Goal: Information Seeking & Learning: Learn about a topic

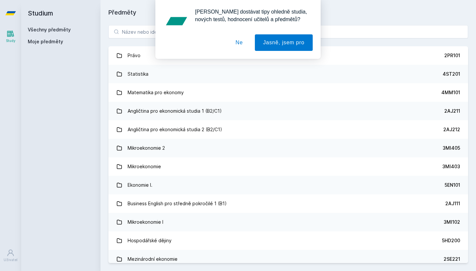
click at [240, 46] on button "Ne" at bounding box center [240, 42] width 24 height 17
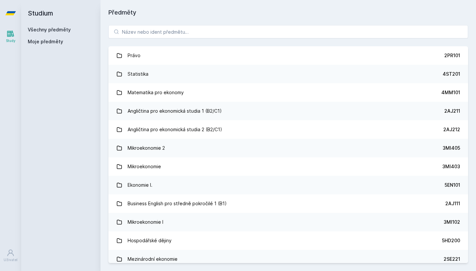
click at [48, 30] on link "Všechny předměty" at bounding box center [49, 30] width 43 height 6
click at [57, 42] on span "Moje předměty" at bounding box center [45, 41] width 35 height 7
click at [182, 33] on input "search" at bounding box center [288, 31] width 360 height 13
paste input "1MT391"
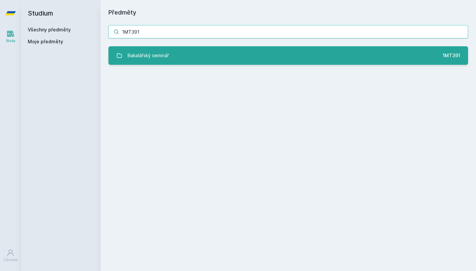
type input "1MT391"
click at [174, 61] on link "Bakalářský seminář 1MT391" at bounding box center [288, 55] width 360 height 19
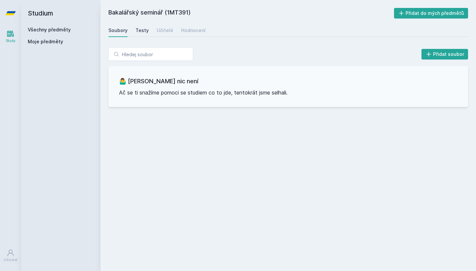
click at [144, 27] on link "Testy" at bounding box center [142, 30] width 13 height 13
click at [162, 27] on link "Učitelé" at bounding box center [165, 30] width 17 height 13
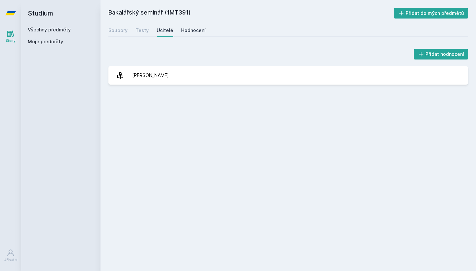
click at [183, 29] on div "Hodnocení" at bounding box center [193, 30] width 24 height 7
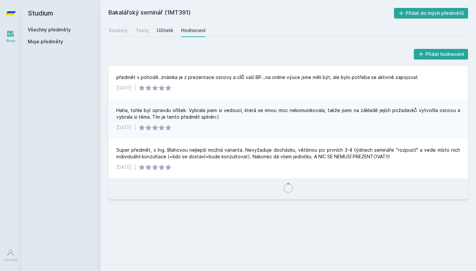
click at [161, 33] on div "Učitelé" at bounding box center [165, 30] width 17 height 7
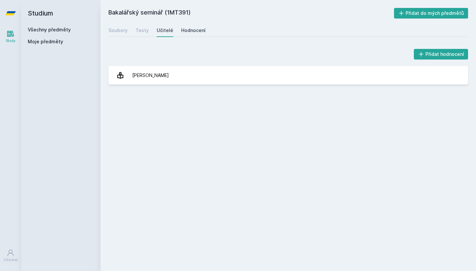
click at [181, 33] on div "Hodnocení" at bounding box center [193, 30] width 24 height 7
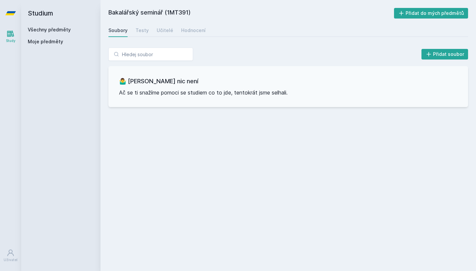
click at [36, 28] on link "Všechny předměty" at bounding box center [49, 30] width 43 height 6
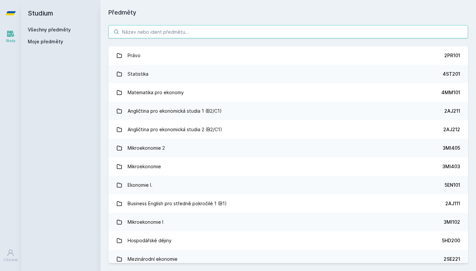
click at [148, 34] on input "search" at bounding box center [288, 31] width 360 height 13
paste input "1VF391"
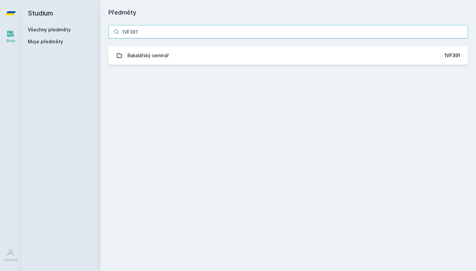
type input "1VF391"
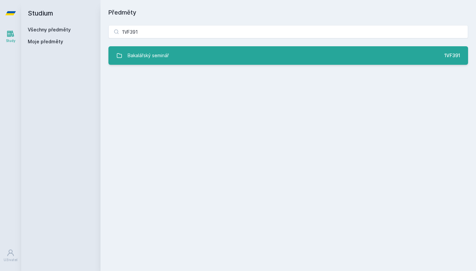
click at [144, 58] on div "Bakalářský seminář" at bounding box center [148, 55] width 41 height 13
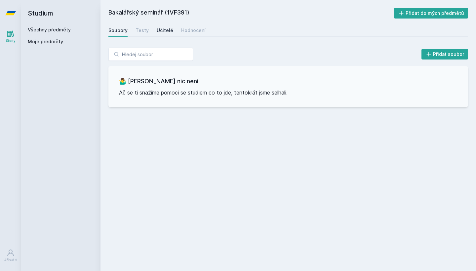
click at [157, 33] on div "Učitelé" at bounding box center [165, 30] width 17 height 7
click at [190, 36] on link "Hodnocení" at bounding box center [193, 30] width 24 height 13
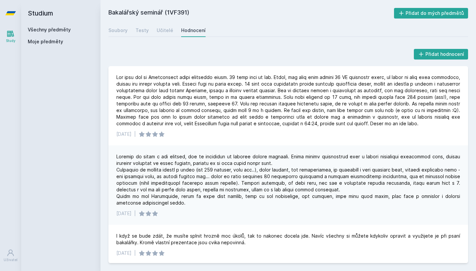
click at [51, 31] on link "Všechny předměty" at bounding box center [49, 30] width 43 height 6
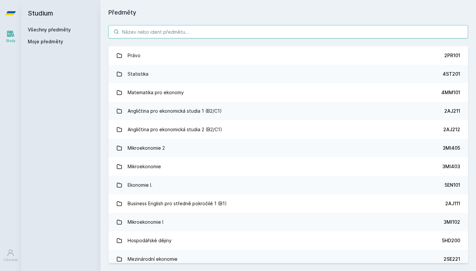
click at [210, 35] on input "search" at bounding box center [288, 31] width 360 height 13
paste input "1BP391"
type input "1BP391"
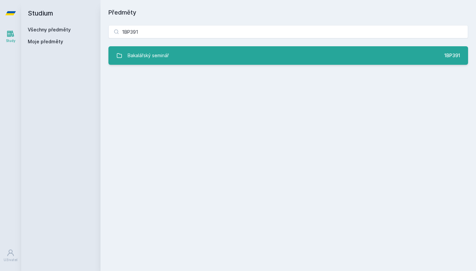
click at [190, 60] on link "Bakalářský seminář 1BP391" at bounding box center [288, 55] width 360 height 19
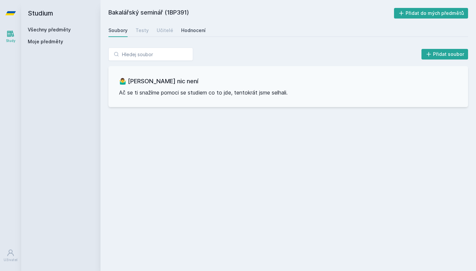
click at [185, 31] on div "Hodnocení" at bounding box center [193, 30] width 24 height 7
